Goal: Transaction & Acquisition: Purchase product/service

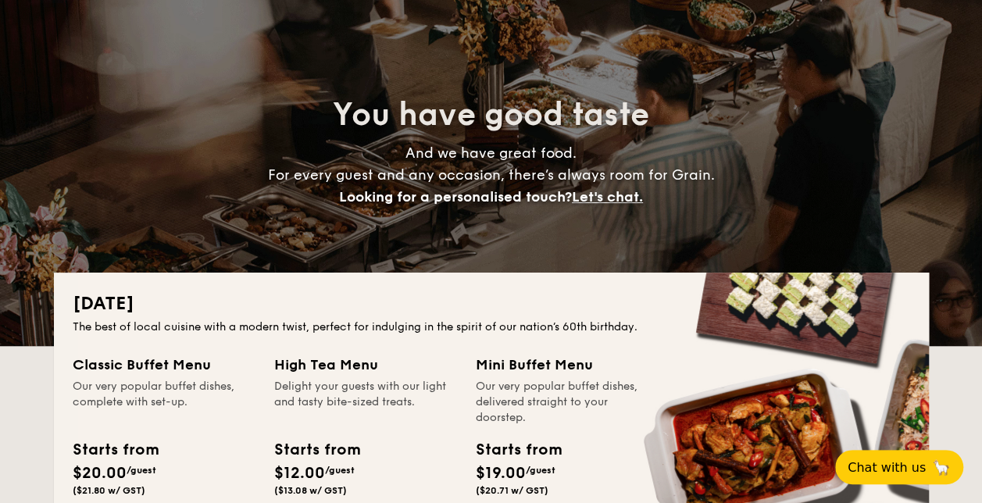
scroll to position [234, 0]
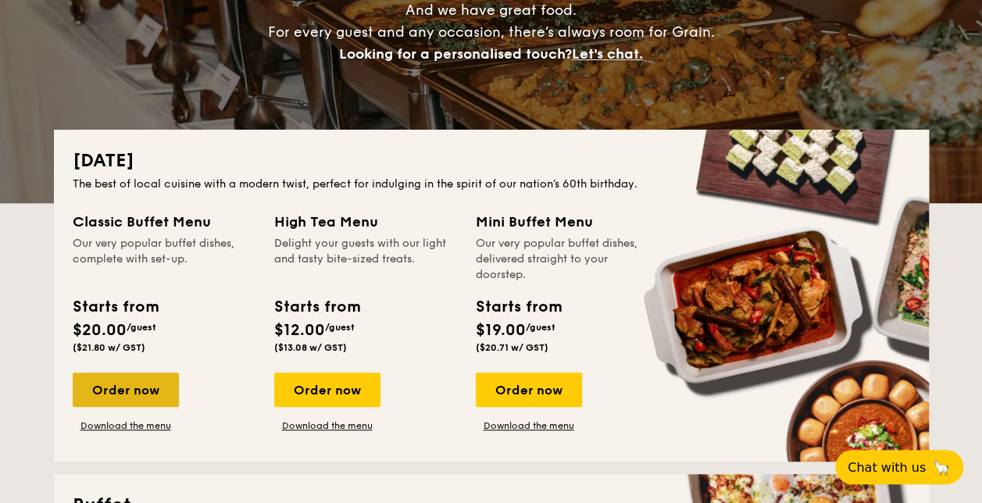
click at [135, 399] on div "Order now" at bounding box center [126, 390] width 106 height 34
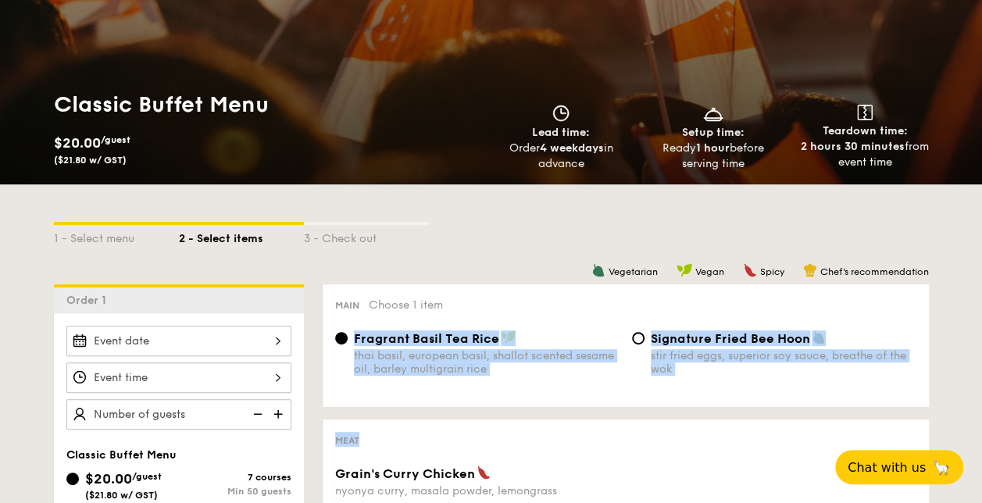
scroll to position [483, 0]
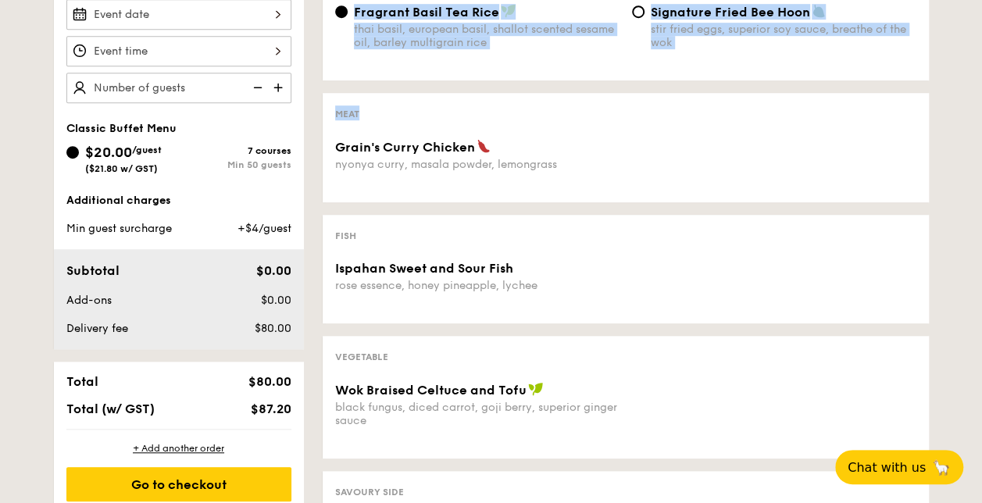
drag, startPoint x: 509, startPoint y: 512, endPoint x: 584, endPoint y: 543, distance: 80.9
click at [584, 502] on html "Meals On Demand Weddings Catering Contact us Classic Buffet Menu $20.00 /guest …" at bounding box center [491, 438] width 982 height 1842
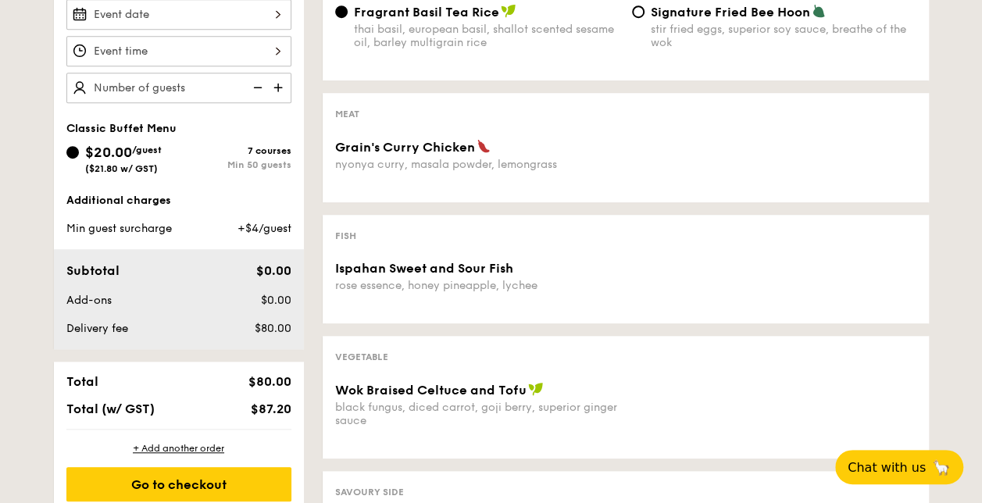
click at [951, 112] on div "1 - Select menu 2 - Select items 3 - Check out Order 1 Classic Buffet Menu $20.…" at bounding box center [491, 360] width 982 height 1005
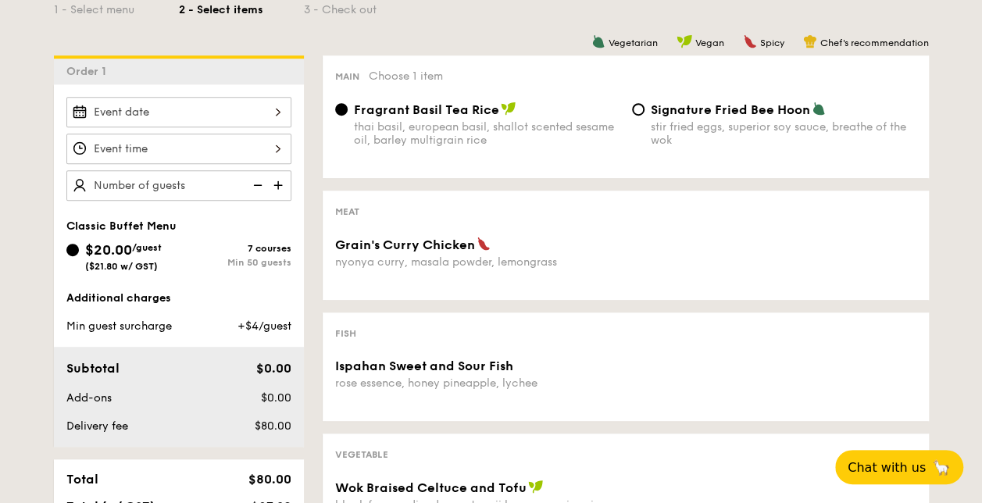
scroll to position [326, 0]
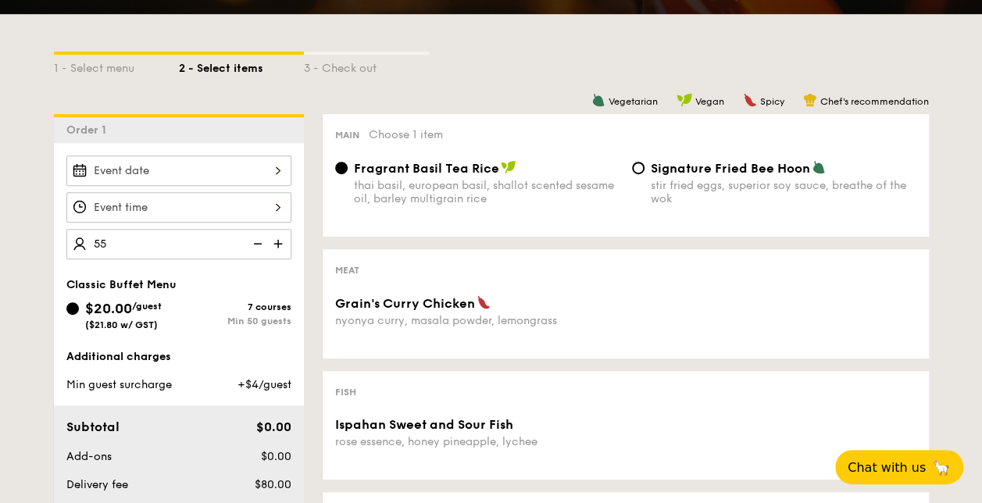
type input "55 guests"
click at [251, 169] on div at bounding box center [178, 170] width 225 height 30
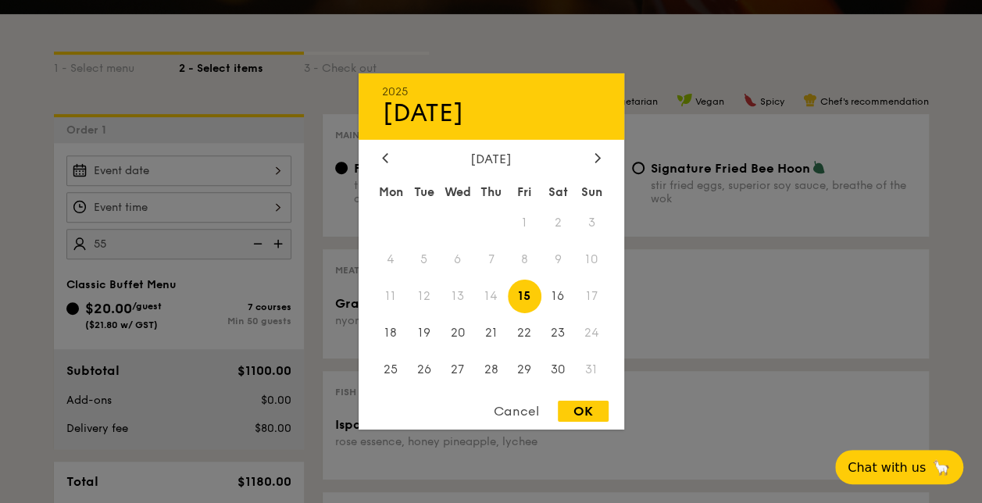
click at [600, 145] on div "2025 Aug [DATE] Tue Wed Thu Fri Sat Sun 1 2 3 4 5 6 7 8 9 10 11 12 13 14 15 16 …" at bounding box center [491, 251] width 266 height 356
click at [597, 153] on icon at bounding box center [596, 157] width 5 height 9
click at [525, 298] on span "19" at bounding box center [525, 297] width 34 height 34
click at [508, 269] on span "12" at bounding box center [525, 260] width 34 height 34
click at [511, 274] on span "12" at bounding box center [525, 260] width 34 height 34
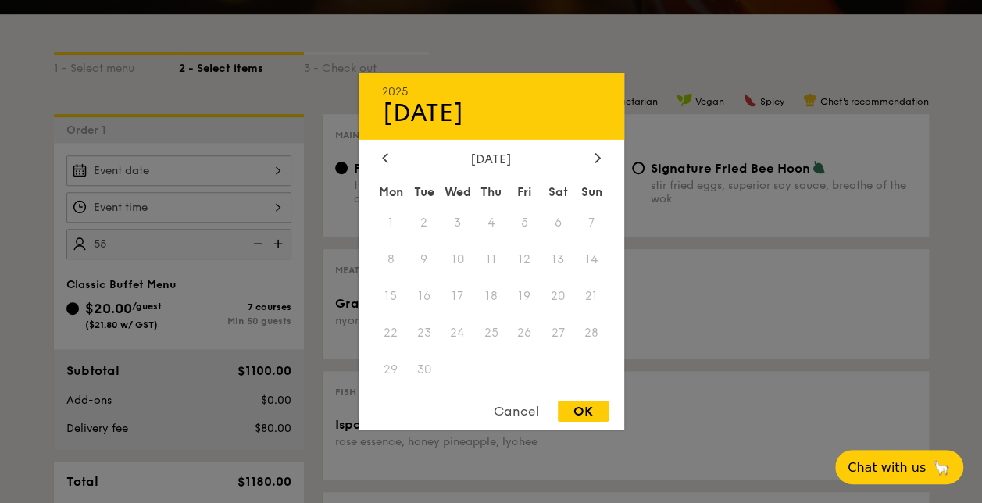
click at [514, 275] on div "Mon Tue Wed Thu Fri Sat Sun 1 2 3 4 5 6 7 8 9 10 11 12 13 14 15 16 17 18 19 20 …" at bounding box center [491, 283] width 266 height 211
click at [522, 408] on div "Cancel" at bounding box center [516, 411] width 77 height 21
click at [264, 170] on div "2025 Aug [DATE] Tue Wed Thu Fri Sat Sun 1 2 3 4 5 6 7 8 9 10 11 12 13 14 15 16 …" at bounding box center [178, 170] width 225 height 30
click at [595, 164] on div at bounding box center [597, 159] width 14 height 15
click at [522, 419] on div "Cancel" at bounding box center [516, 411] width 77 height 21
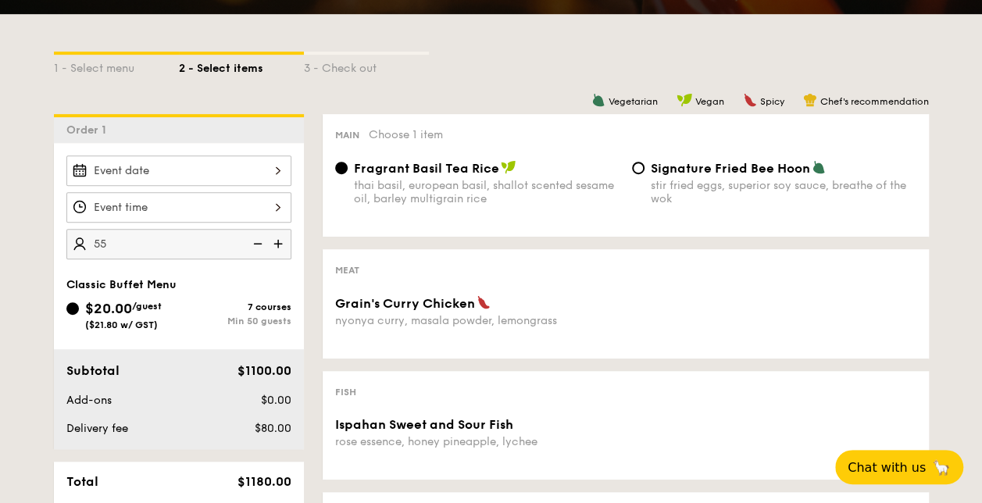
click at [173, 194] on div at bounding box center [178, 207] width 225 height 30
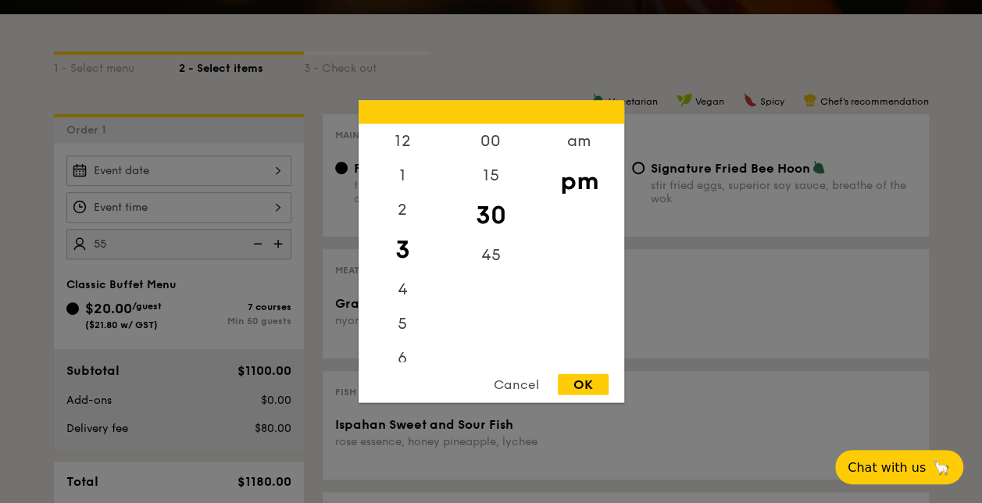
click at [230, 99] on div at bounding box center [491, 251] width 982 height 503
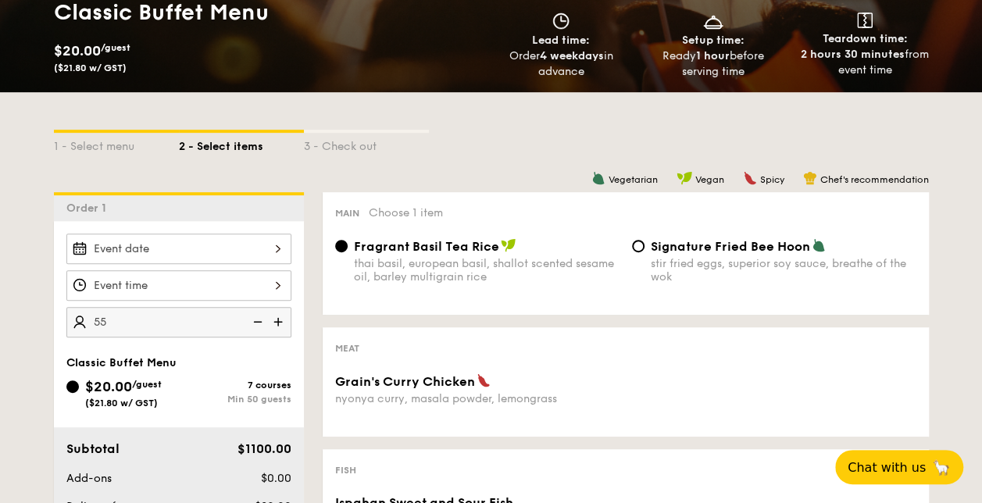
scroll to position [0, 0]
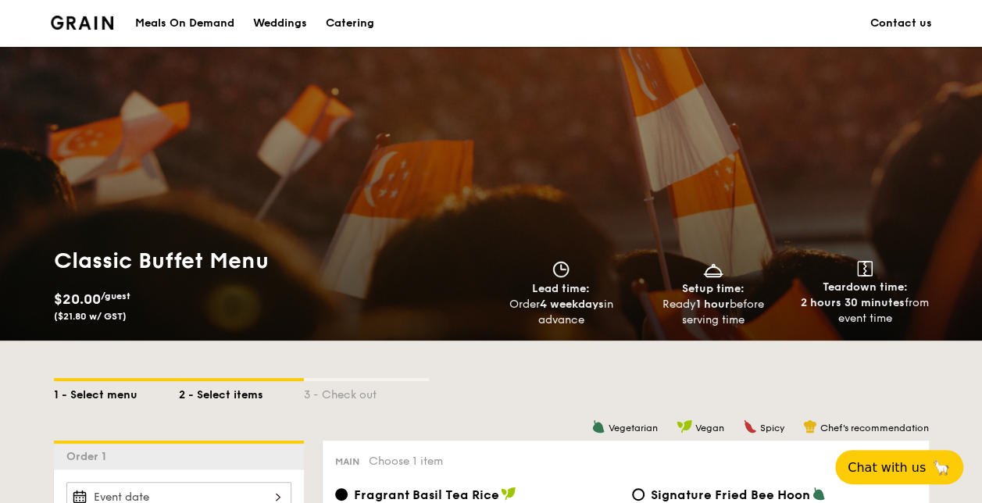
click at [109, 397] on div "1 - Select menu" at bounding box center [116, 392] width 125 height 22
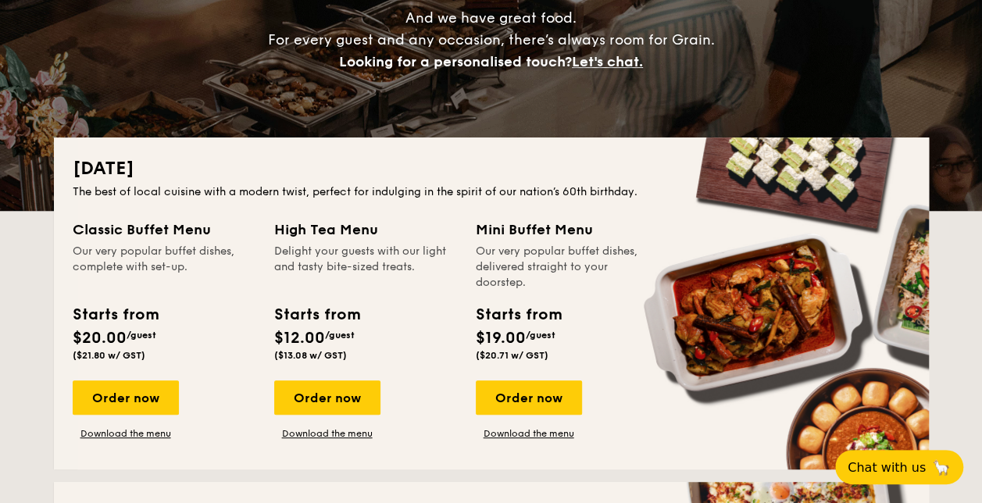
scroll to position [469, 0]
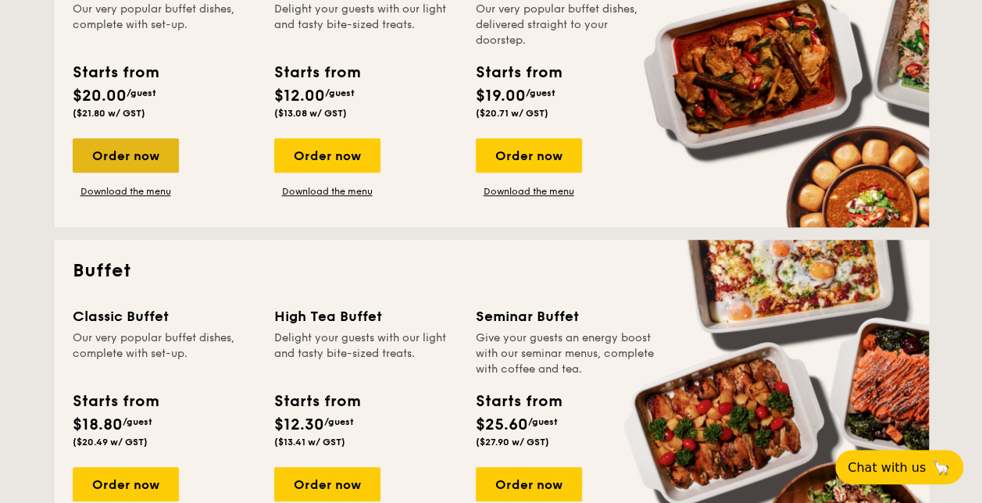
click at [116, 158] on div "Order now" at bounding box center [126, 155] width 106 height 34
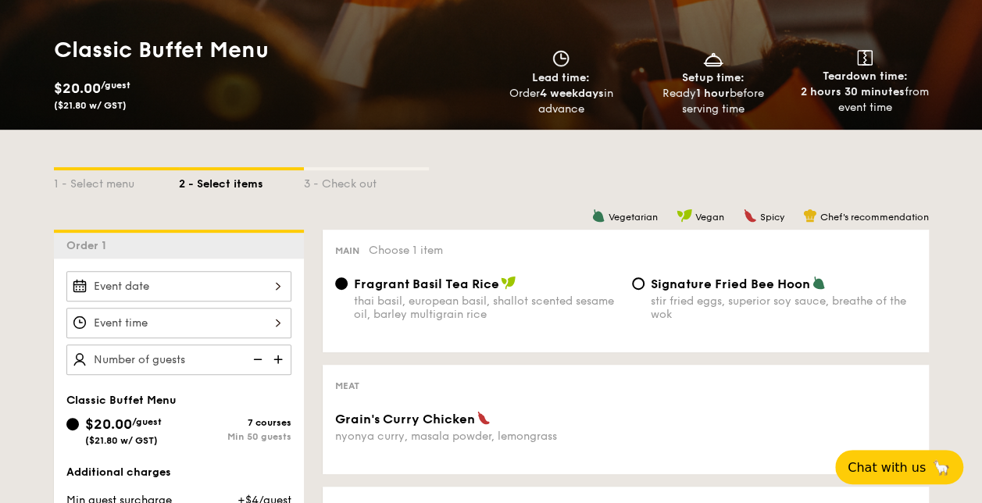
scroll to position [234, 0]
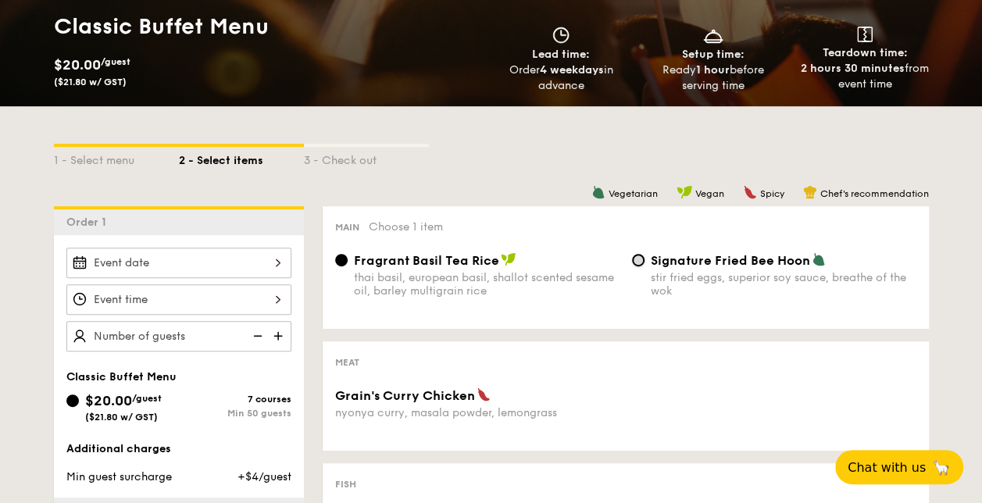
click at [642, 259] on input "Signature Fried Bee Hoon stir fried eggs, superior soy sauce, breathe of the wok" at bounding box center [638, 260] width 12 height 12
radio input "true"
click at [408, 268] on span "Fragrant Basil Tea Rice" at bounding box center [426, 260] width 145 height 15
click at [348, 266] on input "Fragrant Basil Tea Rice thai basil, european basil, shallot scented sesame oil,…" at bounding box center [341, 260] width 12 height 12
radio input "true"
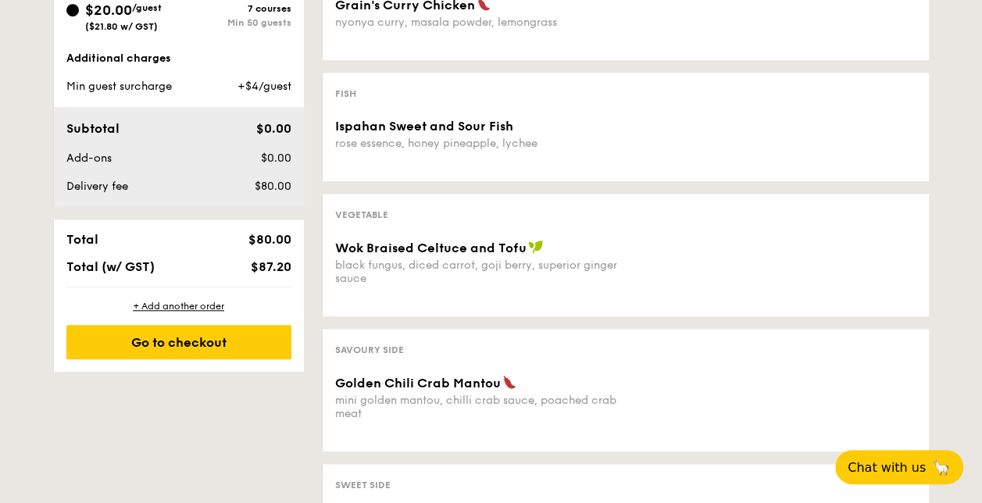
scroll to position [390, 0]
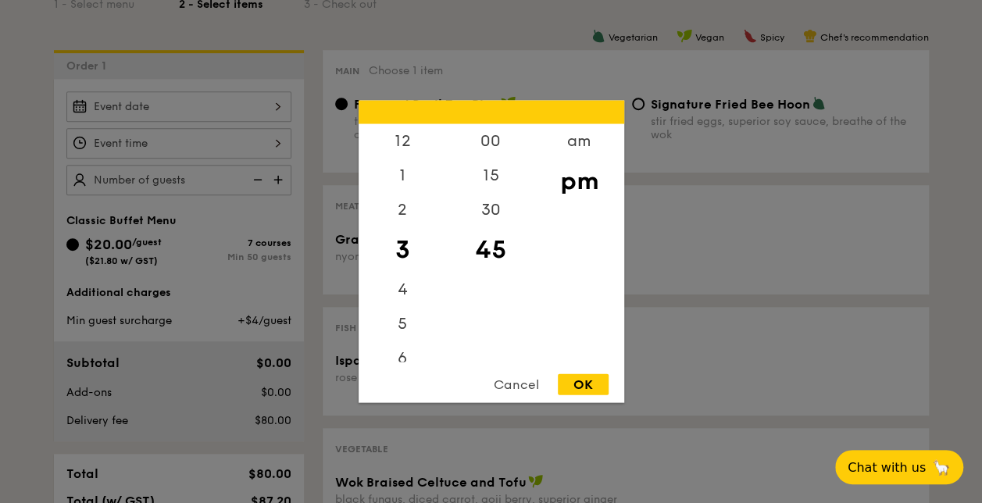
click at [259, 144] on div "12 1 2 3 4 5 6 7 8 9 10 11 00 15 30 45 am pm Cancel OK" at bounding box center [178, 143] width 225 height 30
click at [259, 144] on div at bounding box center [491, 251] width 982 height 503
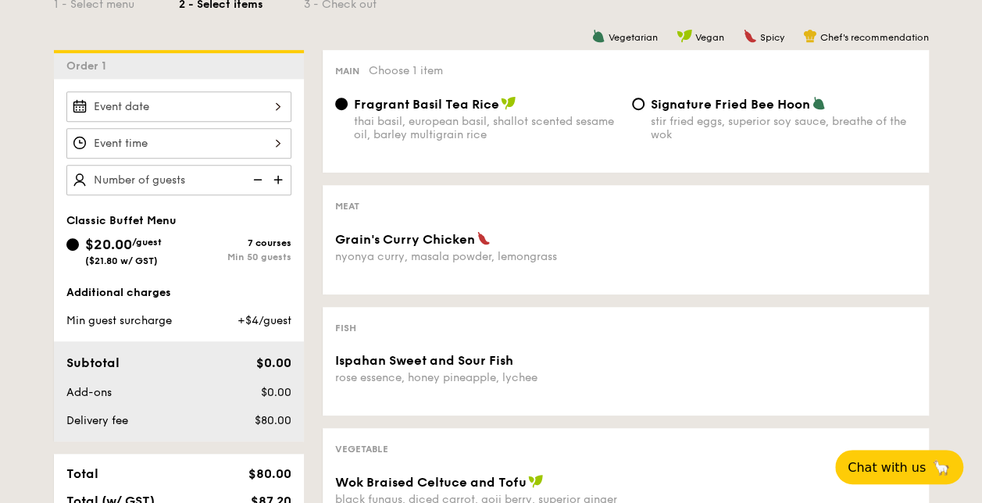
click at [269, 104] on div at bounding box center [491, 251] width 982 height 503
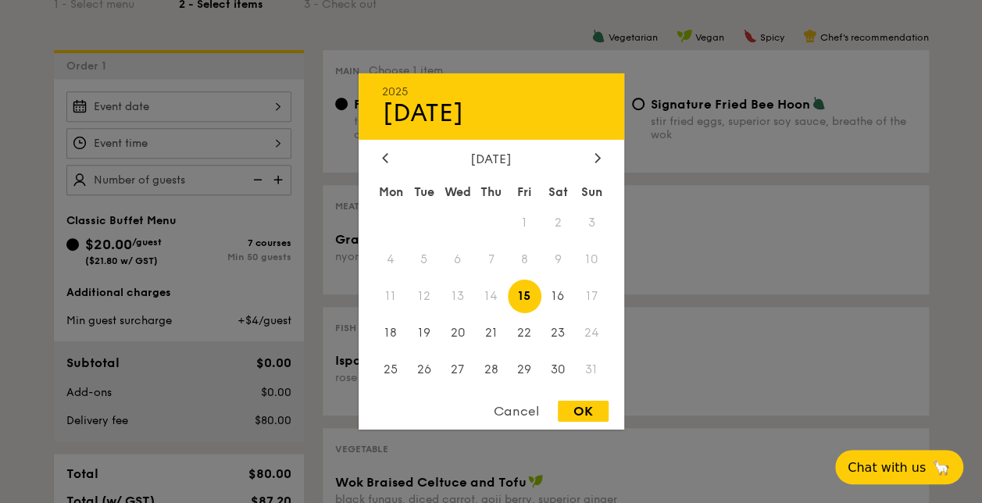
click at [283, 109] on div "2025 Aug [DATE] Tue Wed Thu Fri Sat Sun 1 2 3 4 5 6 7 8 9 10 11 12 13 14 15 16 …" at bounding box center [178, 106] width 225 height 30
click at [597, 156] on icon at bounding box center [597, 157] width 6 height 10
click at [550, 280] on span "20" at bounding box center [558, 297] width 34 height 34
drag, startPoint x: 558, startPoint y: 280, endPoint x: 576, endPoint y: 282, distance: 18.1
click at [562, 280] on span "20" at bounding box center [558, 297] width 34 height 34
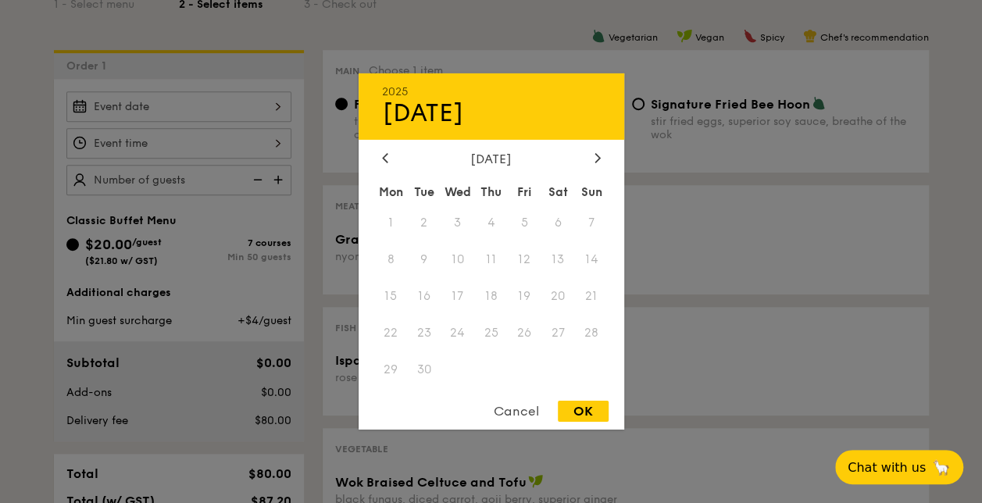
click at [576, 282] on span "21" at bounding box center [592, 297] width 34 height 34
click at [881, 224] on div at bounding box center [491, 251] width 982 height 503
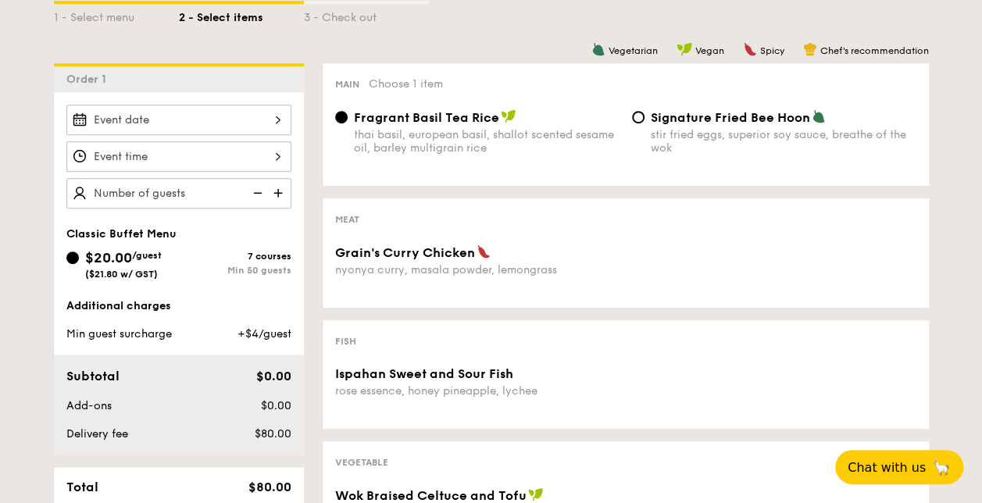
scroll to position [78, 0]
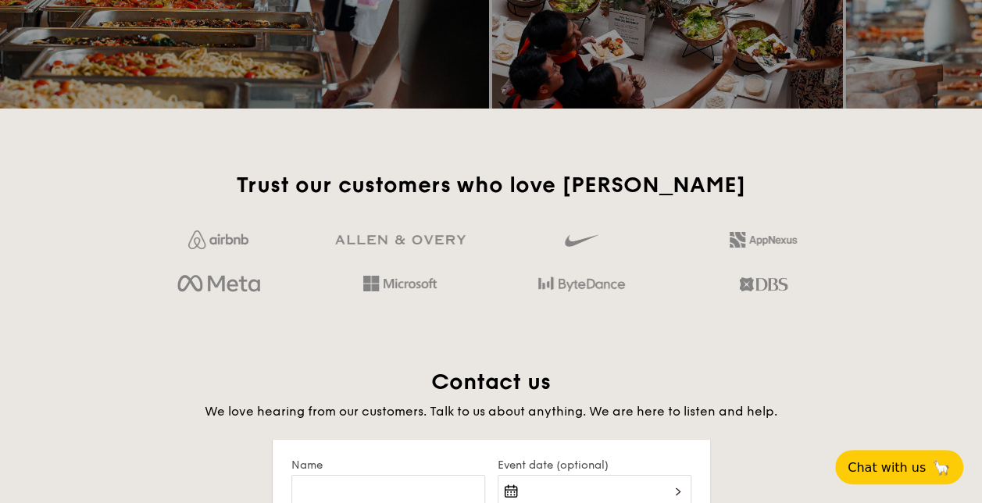
scroll to position [2566, 0]
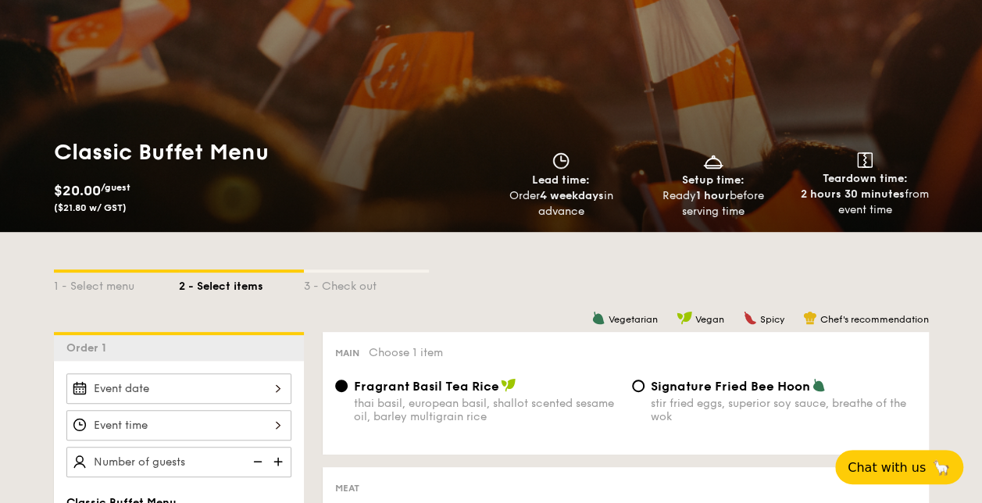
scroll to position [156, 0]
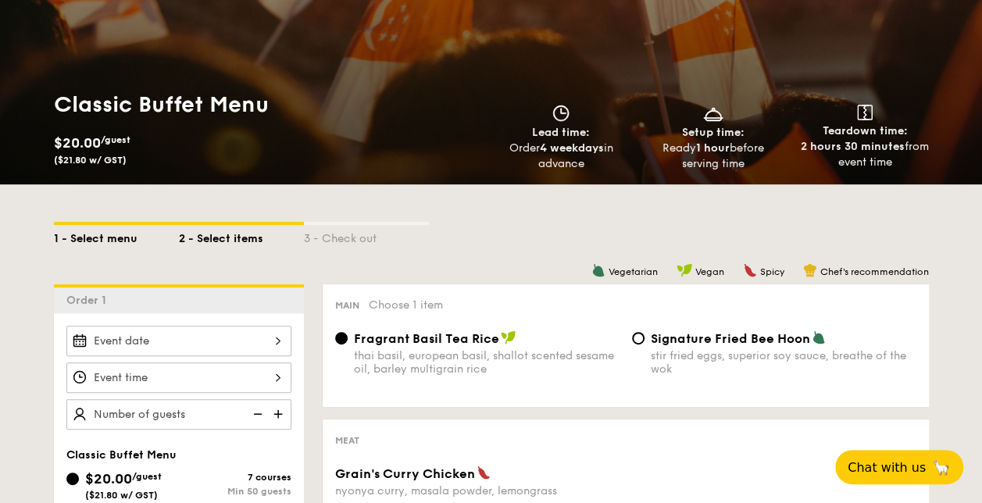
click at [112, 234] on div "1 - Select menu" at bounding box center [116, 236] width 125 height 22
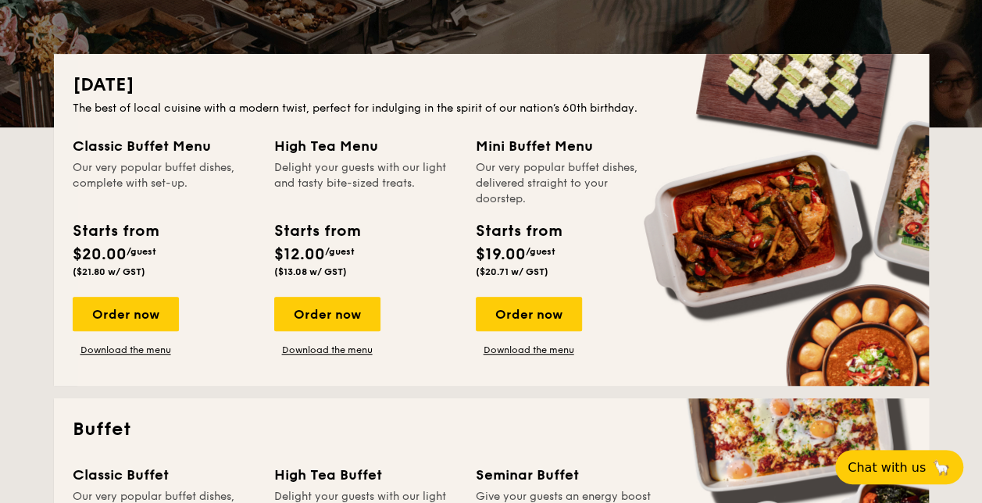
scroll to position [312, 0]
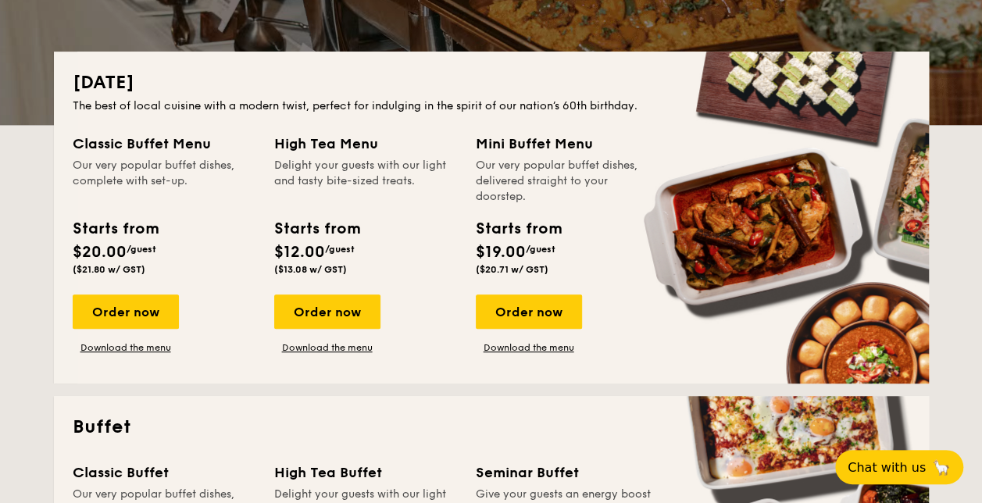
drag, startPoint x: 341, startPoint y: 319, endPoint x: 242, endPoint y: 309, distance: 98.9
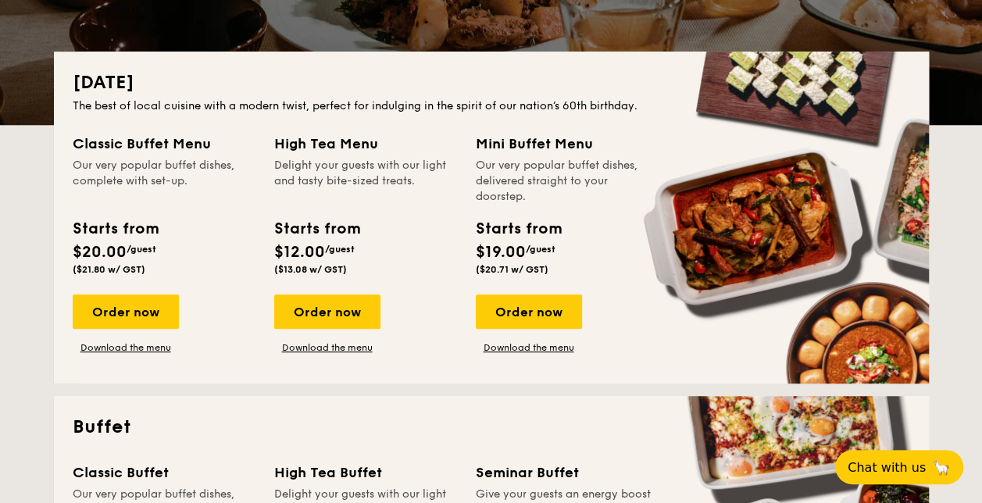
click at [242, 309] on div "Order now Download the menu" at bounding box center [164, 323] width 183 height 59
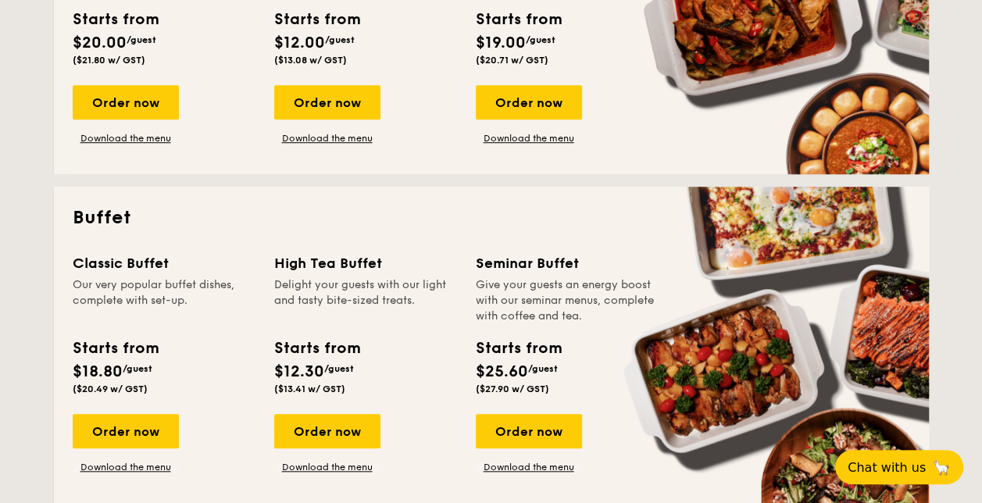
scroll to position [547, 0]
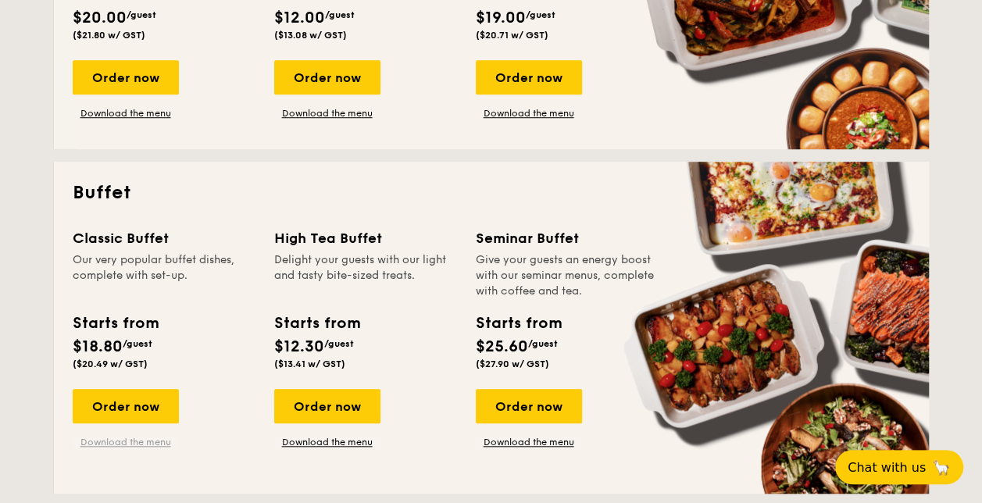
click at [137, 440] on link "Download the menu" at bounding box center [126, 442] width 106 height 12
click at [351, 417] on div "Order now" at bounding box center [327, 406] width 106 height 34
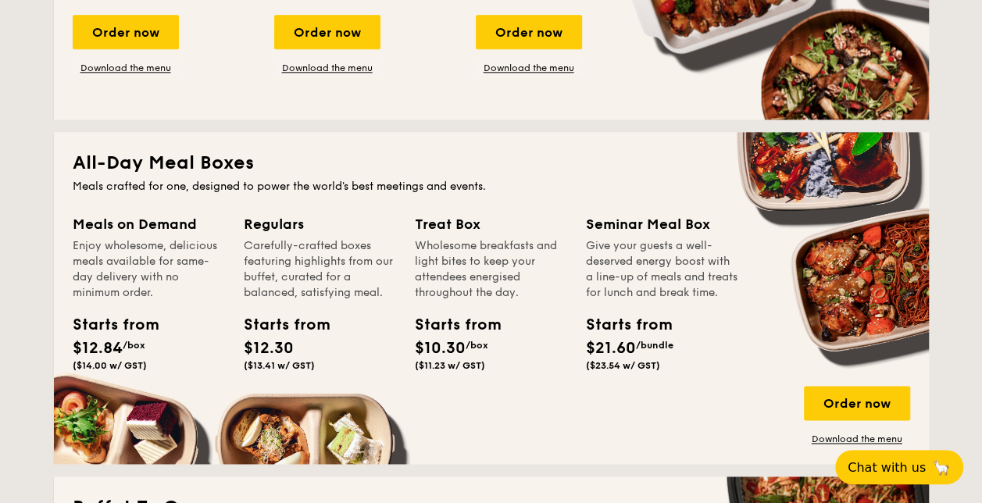
scroll to position [614, 0]
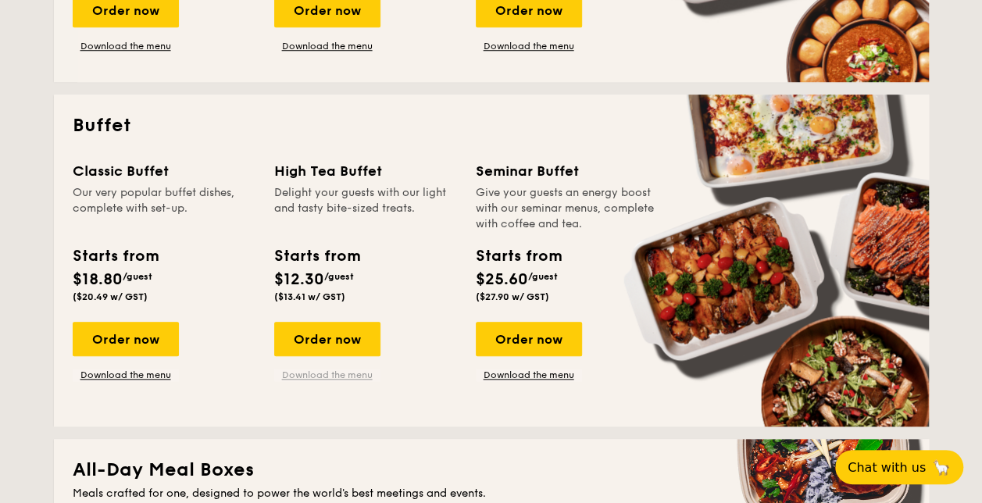
drag, startPoint x: 350, startPoint y: 342, endPoint x: 341, endPoint y: 375, distance: 34.1
